Goal: Task Accomplishment & Management: Complete application form

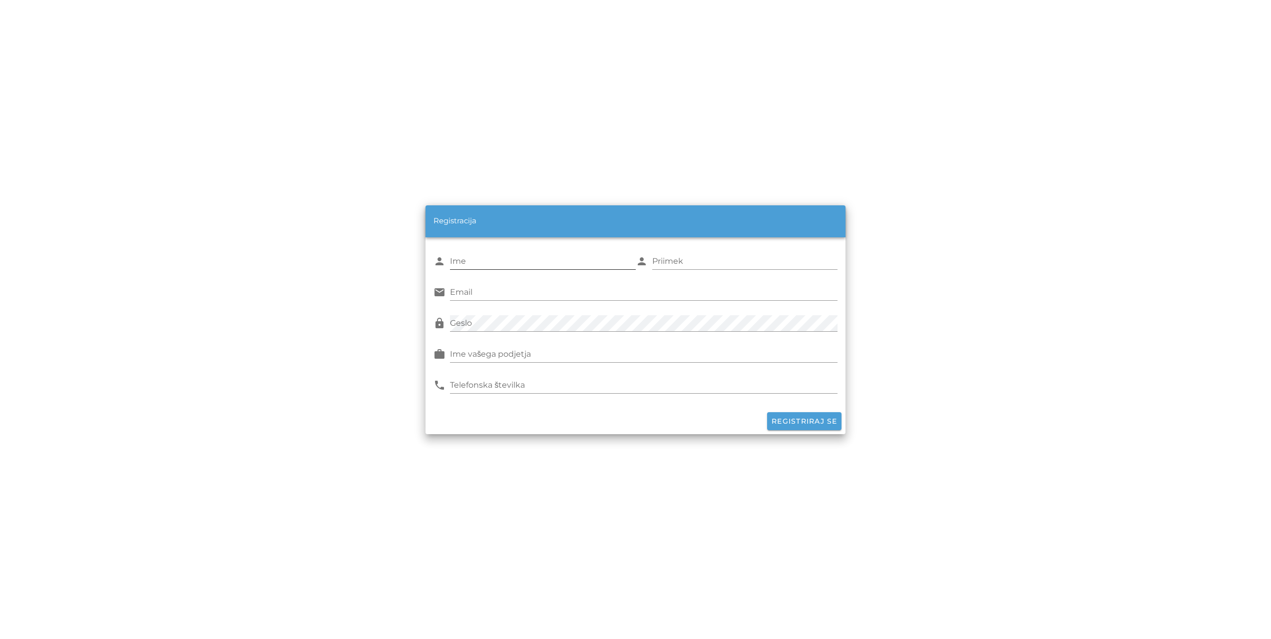
click at [513, 262] on input "Ime" at bounding box center [542, 261] width 185 height 16
type input "Boštjan"
type input "Vuk"
type input "[EMAIL_ADDRESS][DOMAIN_NAME]"
type input "051307154"
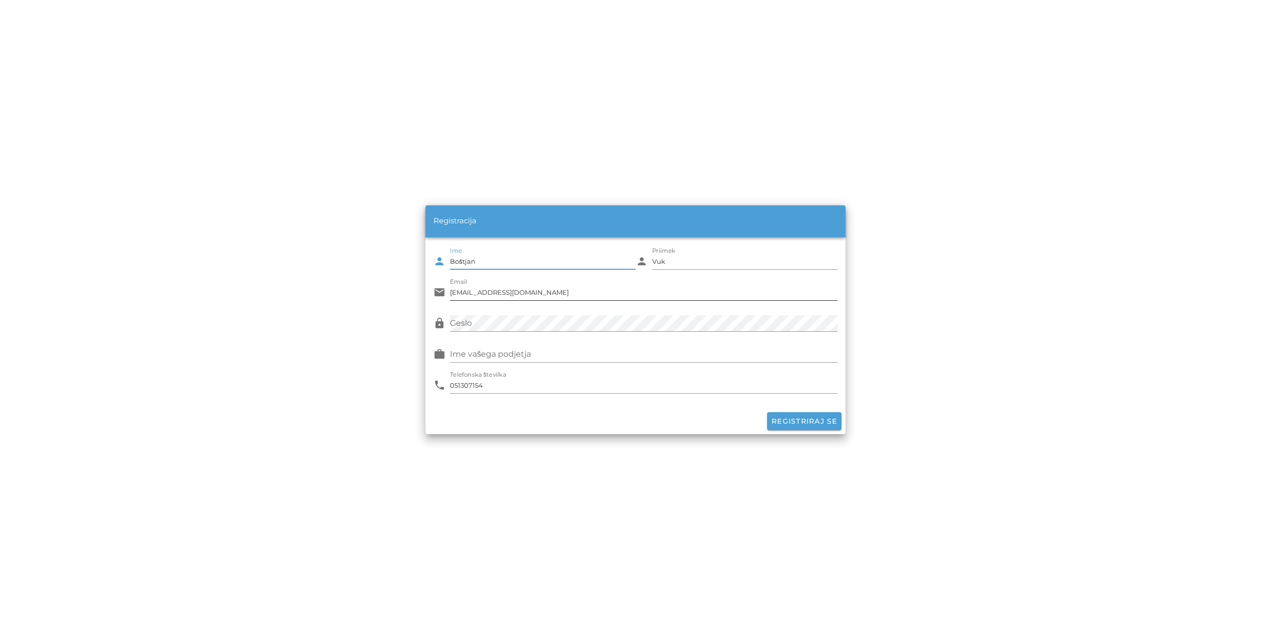
click at [534, 289] on input "[EMAIL_ADDRESS][DOMAIN_NAME]" at bounding box center [643, 292] width 387 height 16
type input "b"
click at [475, 295] on input "Email" at bounding box center [643, 292] width 387 height 16
type input "[EMAIL_ADDRESS][DOMAIN_NAME]"
click at [481, 351] on div "Ime vašega podjetja" at bounding box center [643, 354] width 387 height 16
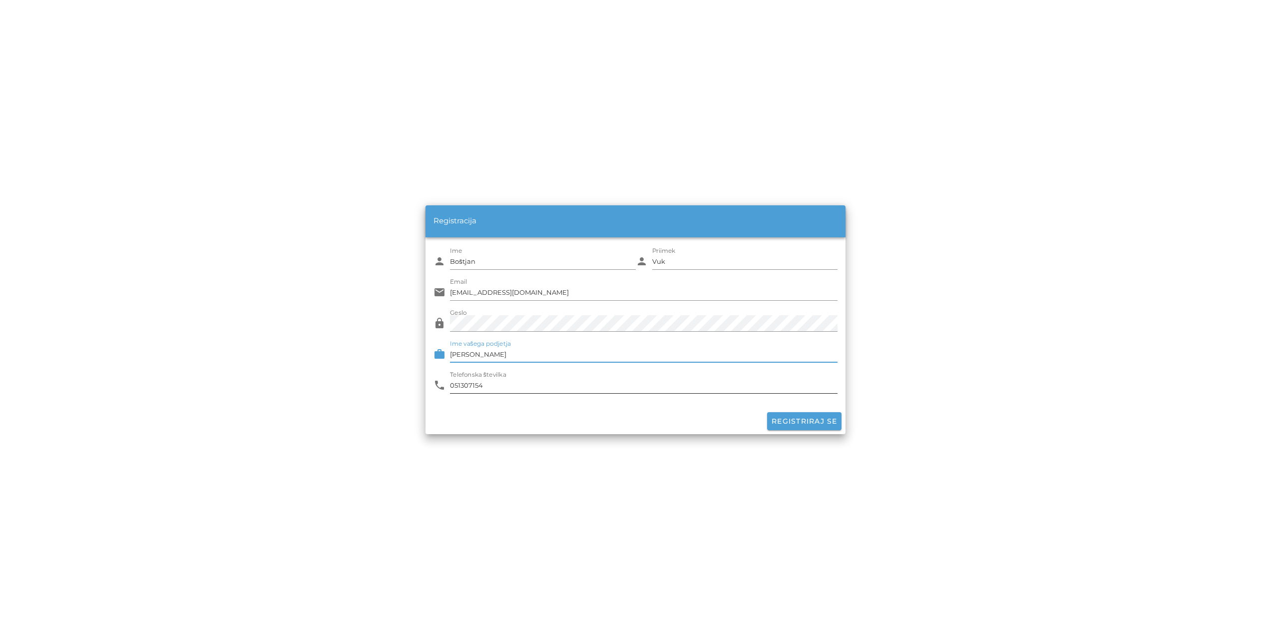
type input "[PERSON_NAME]"
click at [506, 387] on input "051307154" at bounding box center [643, 385] width 387 height 16
type input "0"
click at [452, 383] on input "04366" at bounding box center [643, 385] width 387 height 16
click at [478, 383] on input "004366" at bounding box center [643, 385] width 387 height 16
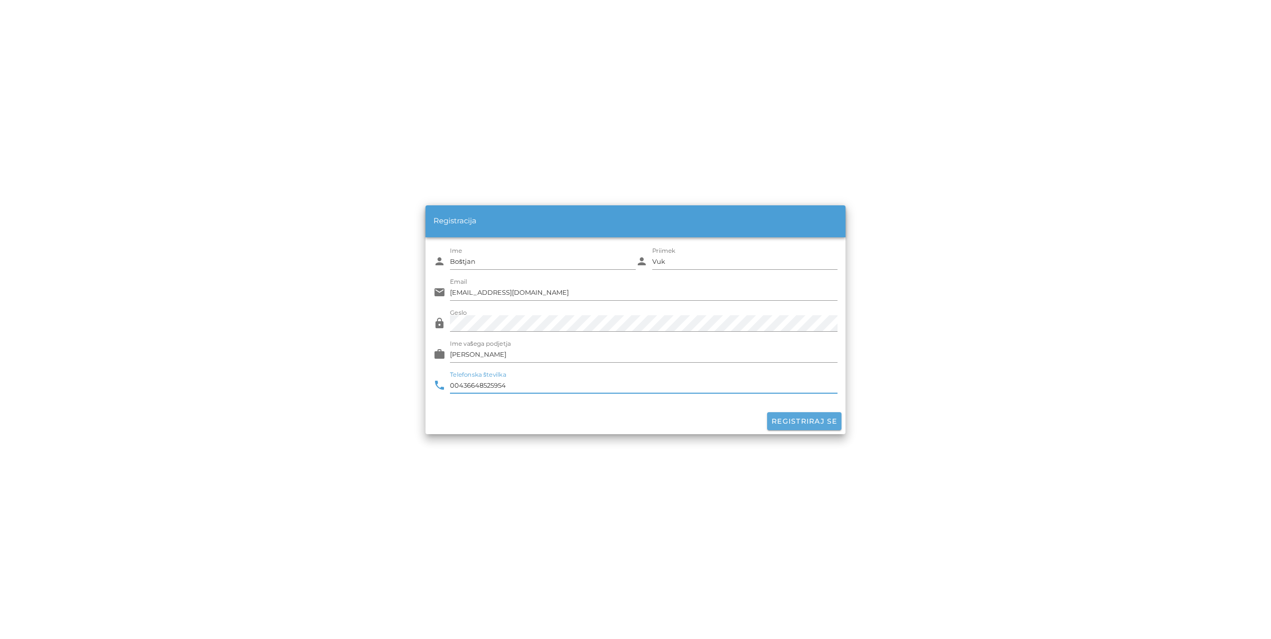
type input "00436648525954"
click at [805, 418] on span "Registriraj se" at bounding box center [804, 420] width 66 height 9
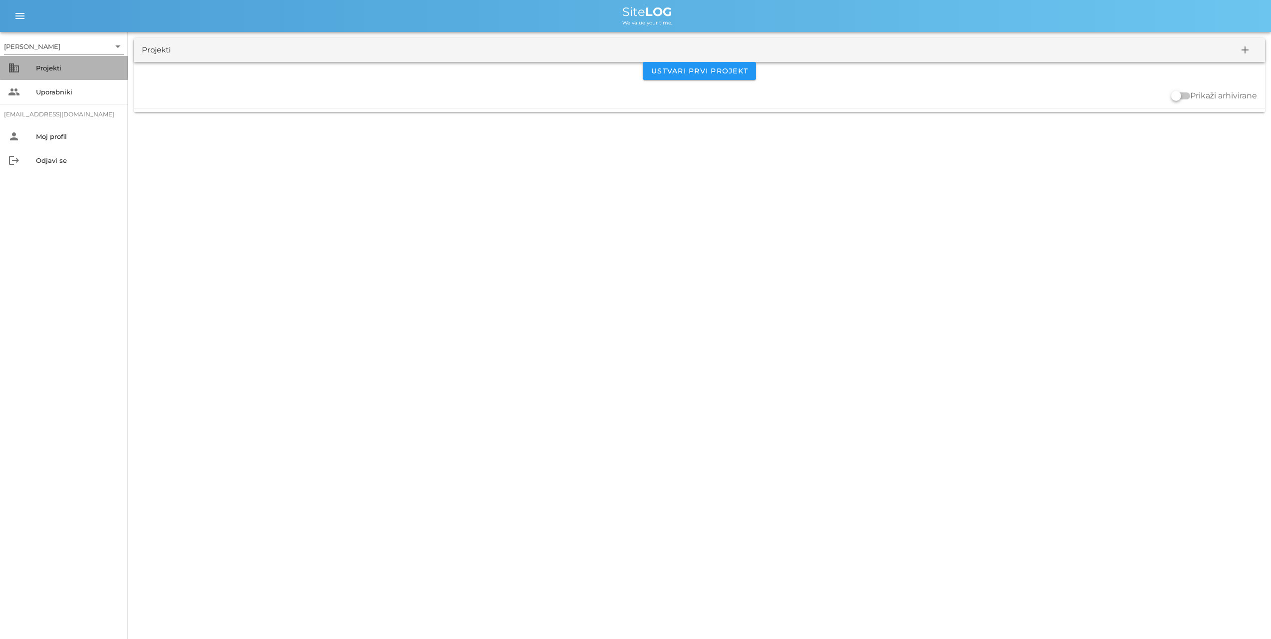
click at [54, 67] on div "Projekti" at bounding box center [78, 68] width 84 height 8
click at [1177, 99] on div at bounding box center [1175, 95] width 17 height 17
checkbox input "true"
click at [1247, 48] on icon "add" at bounding box center [1245, 50] width 12 height 12
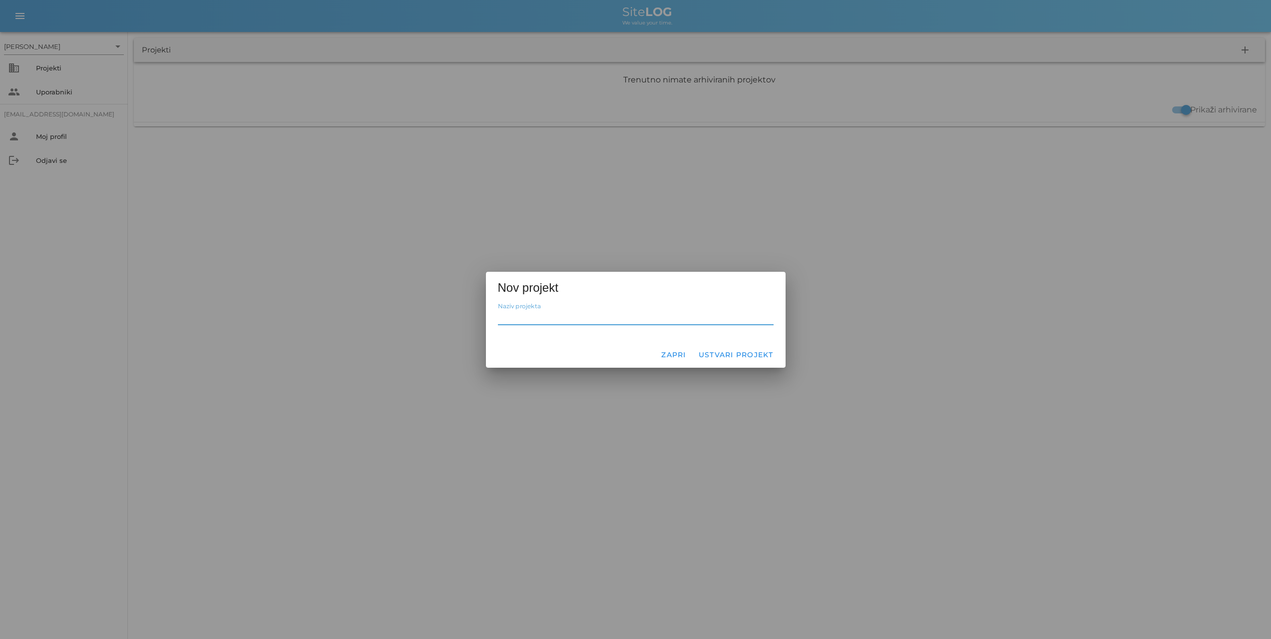
click at [525, 308] on label "Naziv projekta" at bounding box center [519, 306] width 43 height 7
click at [525, 309] on input "Naziv projekta" at bounding box center [636, 317] width 276 height 16
click at [520, 313] on input "Naziv projekta" at bounding box center [636, 317] width 276 height 16
click at [514, 315] on input "lilly" at bounding box center [636, 317] width 276 height 16
type input "l"
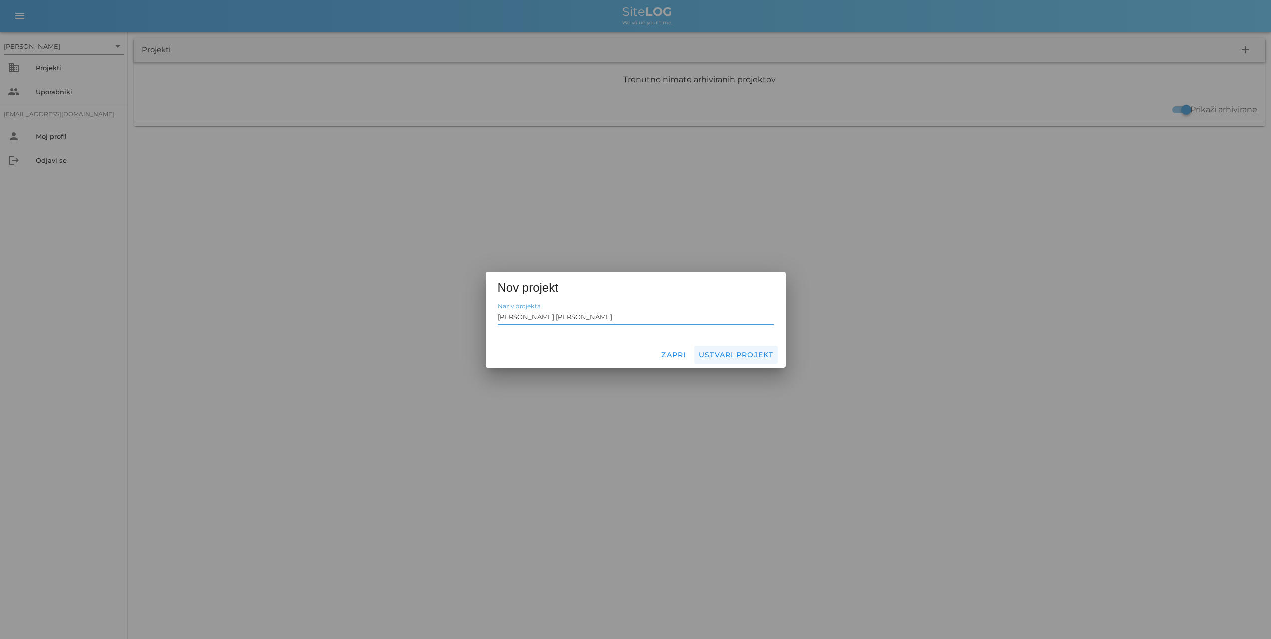
type input "[PERSON_NAME] [PERSON_NAME]"
click at [715, 354] on span "Ustvari projekt" at bounding box center [735, 354] width 75 height 9
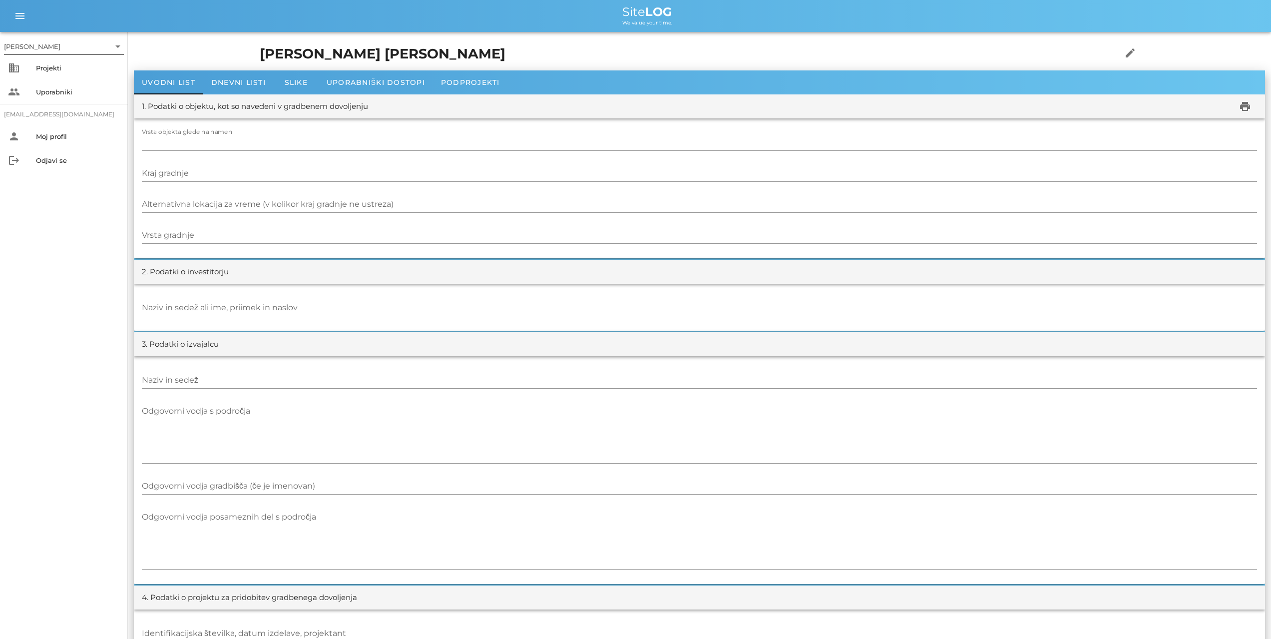
click at [115, 46] on icon "arrow_drop_down" at bounding box center [118, 46] width 12 height 12
click at [115, 46] on div "[PERSON_NAME]" at bounding box center [66, 53] width 104 height 21
click at [21, 17] on icon "menu" at bounding box center [20, 16] width 12 height 12
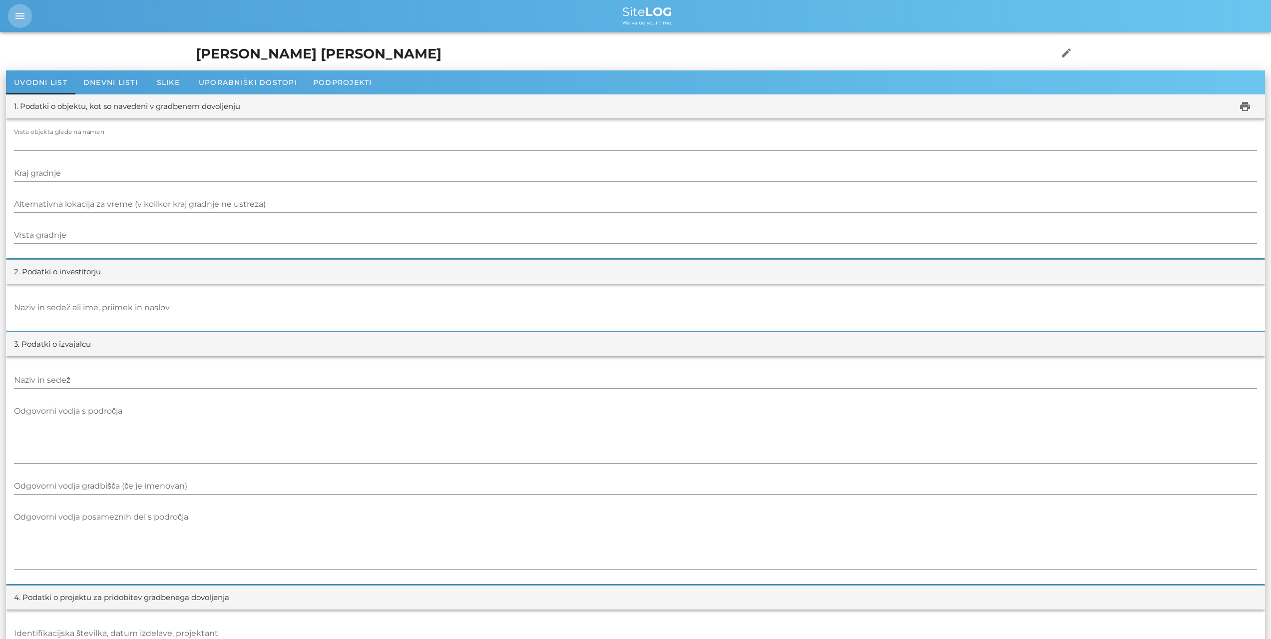
click at [21, 17] on icon "menu" at bounding box center [20, 16] width 12 height 12
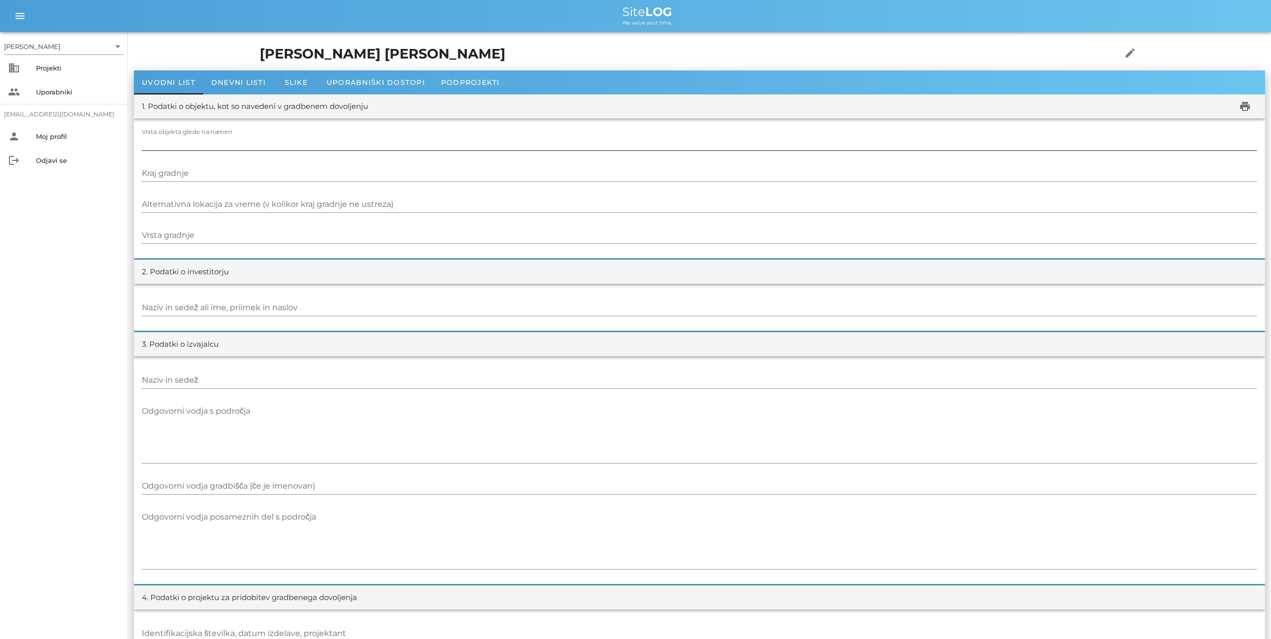
click at [205, 139] on input "Vrsta objekta glede na namen" at bounding box center [699, 142] width 1115 height 16
click at [245, 82] on span "Dnevni listi" at bounding box center [238, 82] width 54 height 9
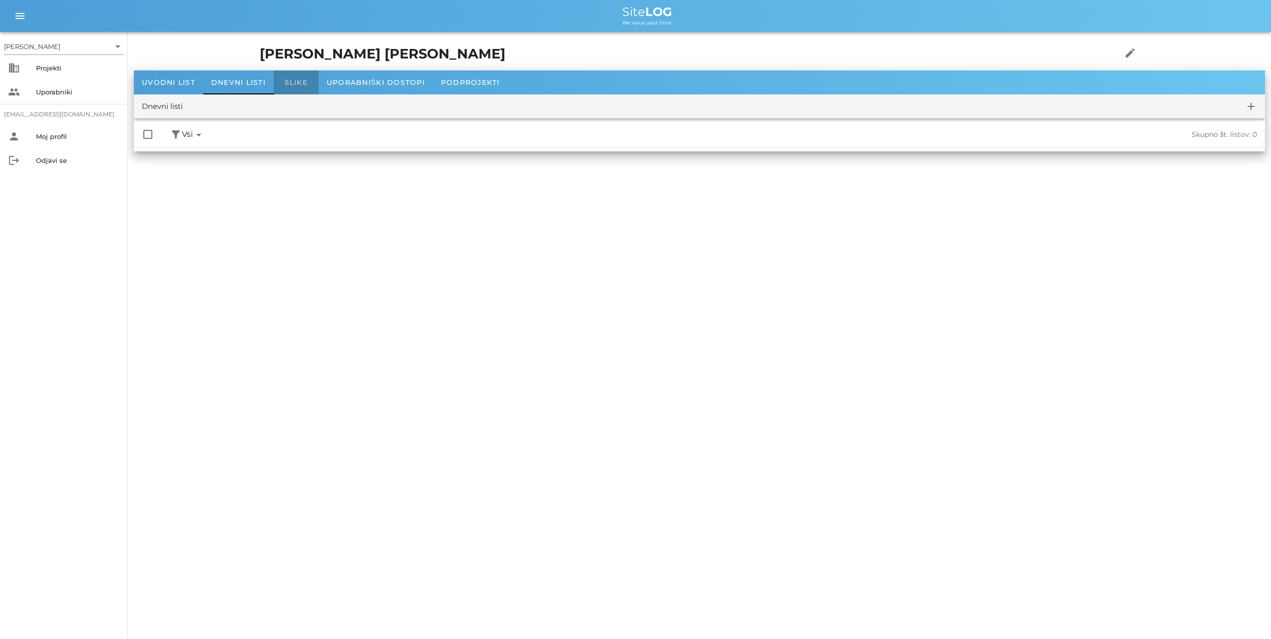
click at [296, 81] on span "Slike" at bounding box center [296, 82] width 23 height 9
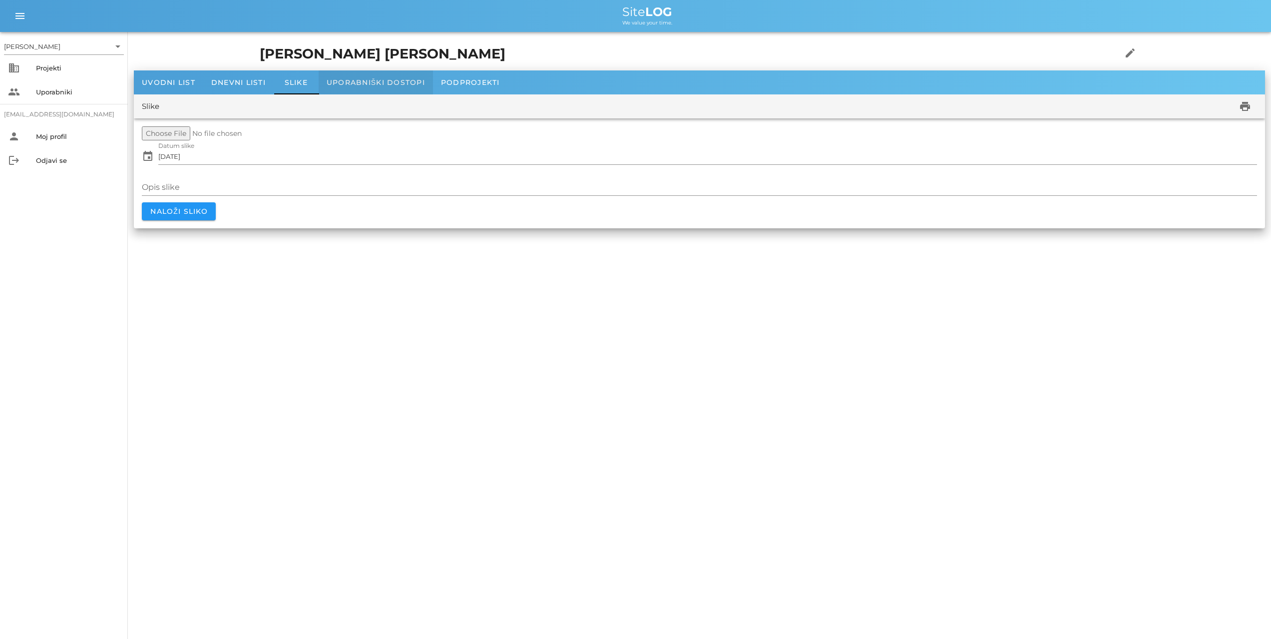
click at [363, 78] on span "Uporabniški dostopi" at bounding box center [376, 82] width 98 height 9
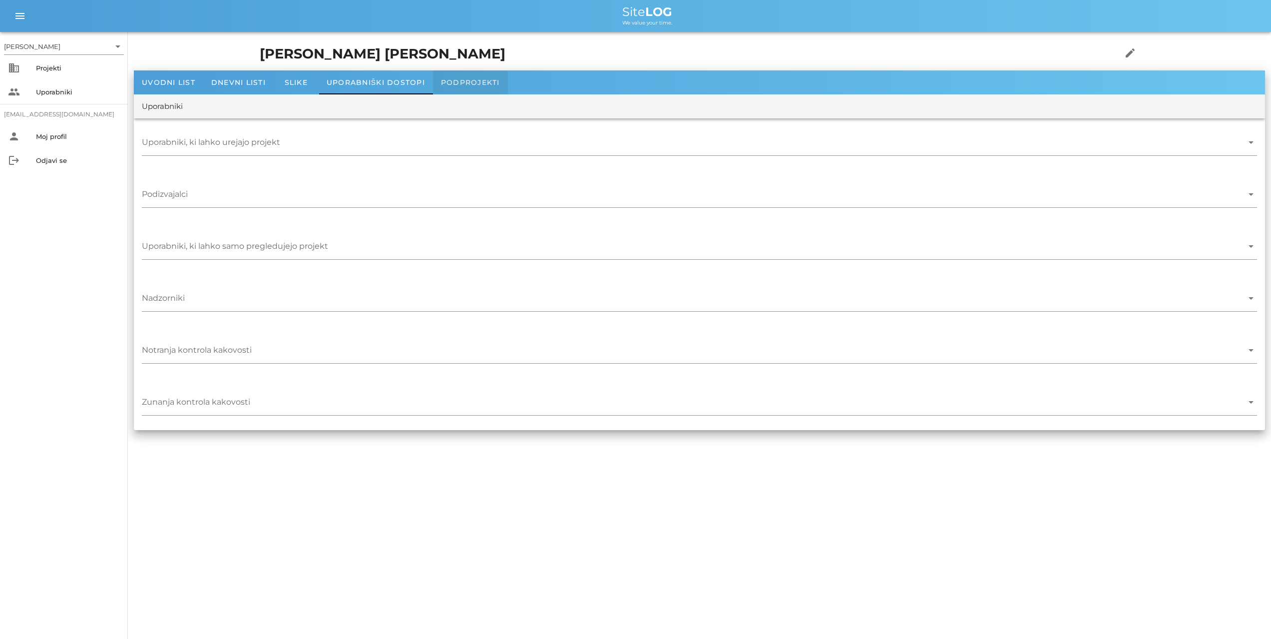
click at [445, 82] on span "Podprojekti" at bounding box center [470, 82] width 59 height 9
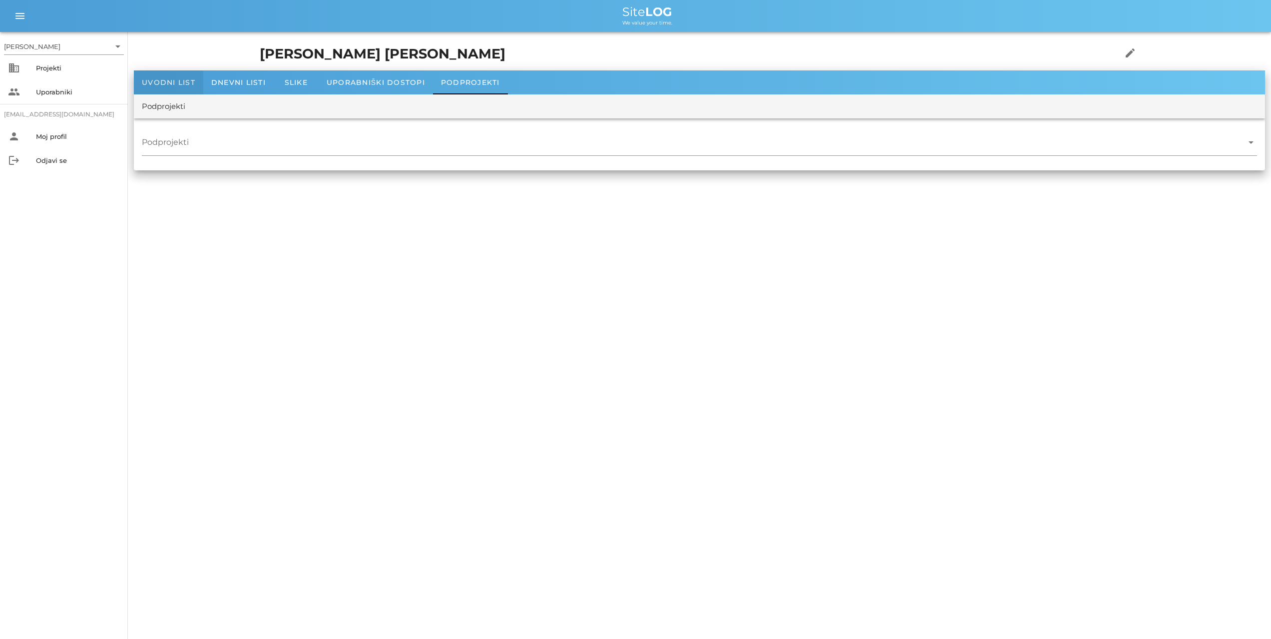
click at [164, 77] on div "Uvodni list" at bounding box center [168, 82] width 69 height 24
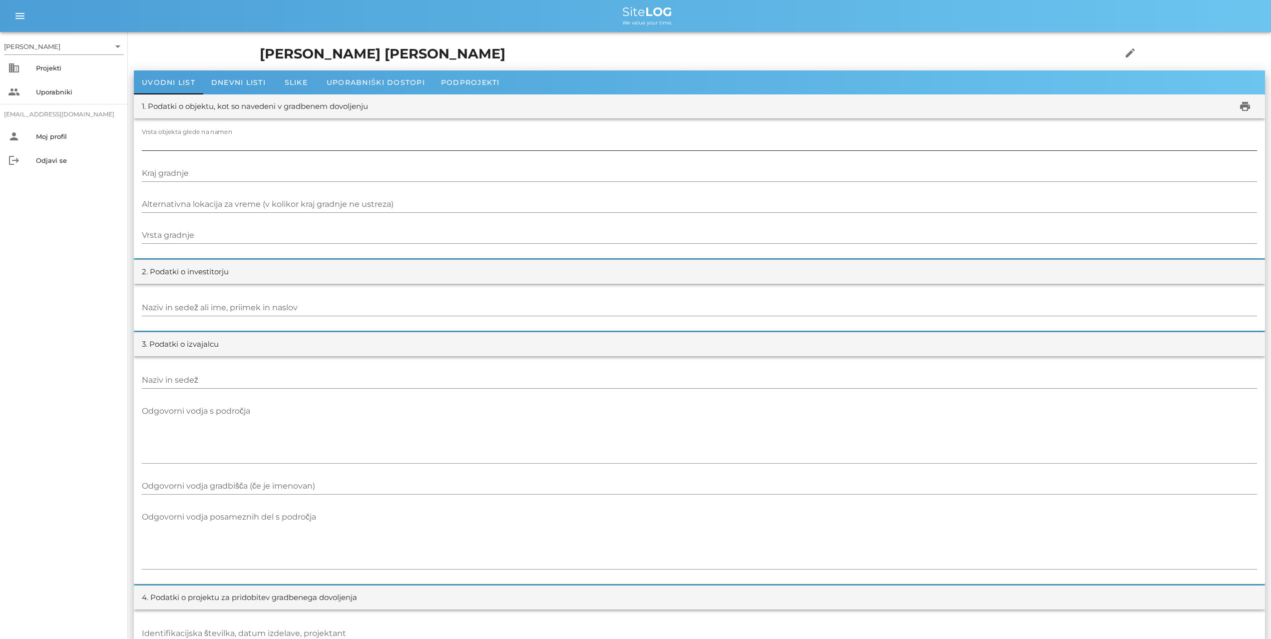
click at [175, 144] on input "Vrsta objekta glede na namen" at bounding box center [699, 142] width 1115 height 16
click at [119, 44] on icon "arrow_drop_down" at bounding box center [118, 46] width 12 height 12
click at [119, 44] on div "[PERSON_NAME]" at bounding box center [66, 54] width 120 height 24
click at [15, 15] on icon "menu" at bounding box center [20, 16] width 12 height 12
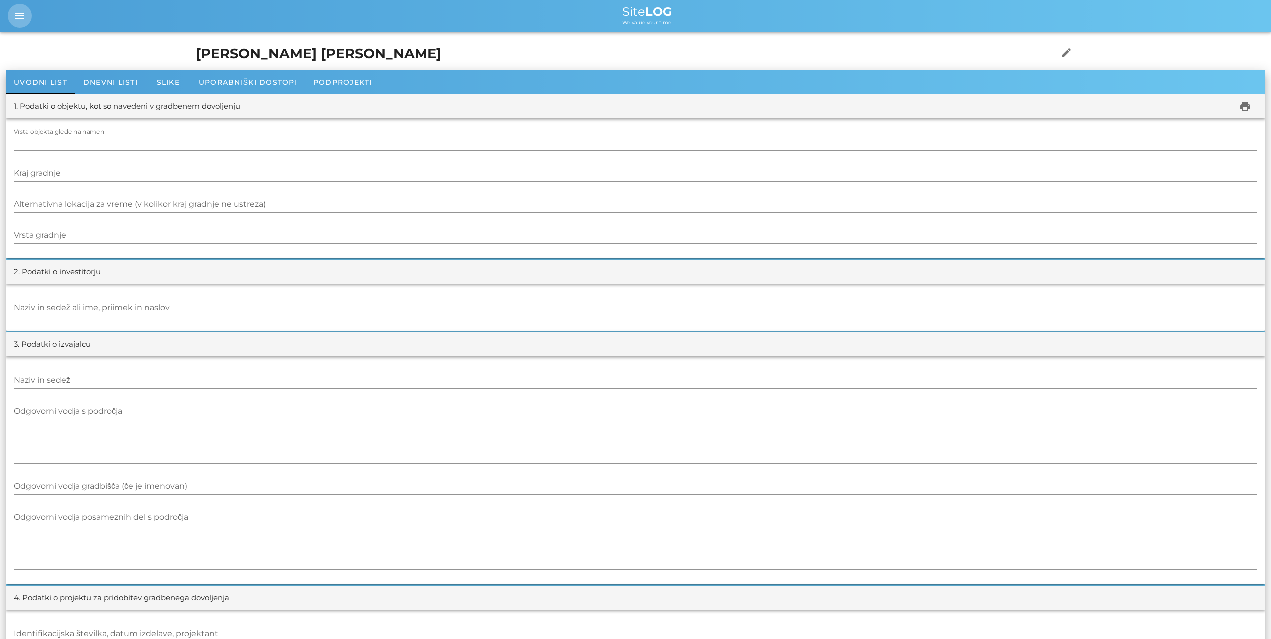
click at [15, 15] on icon "menu" at bounding box center [20, 16] width 12 height 12
